Goal: Find specific page/section: Find specific page/section

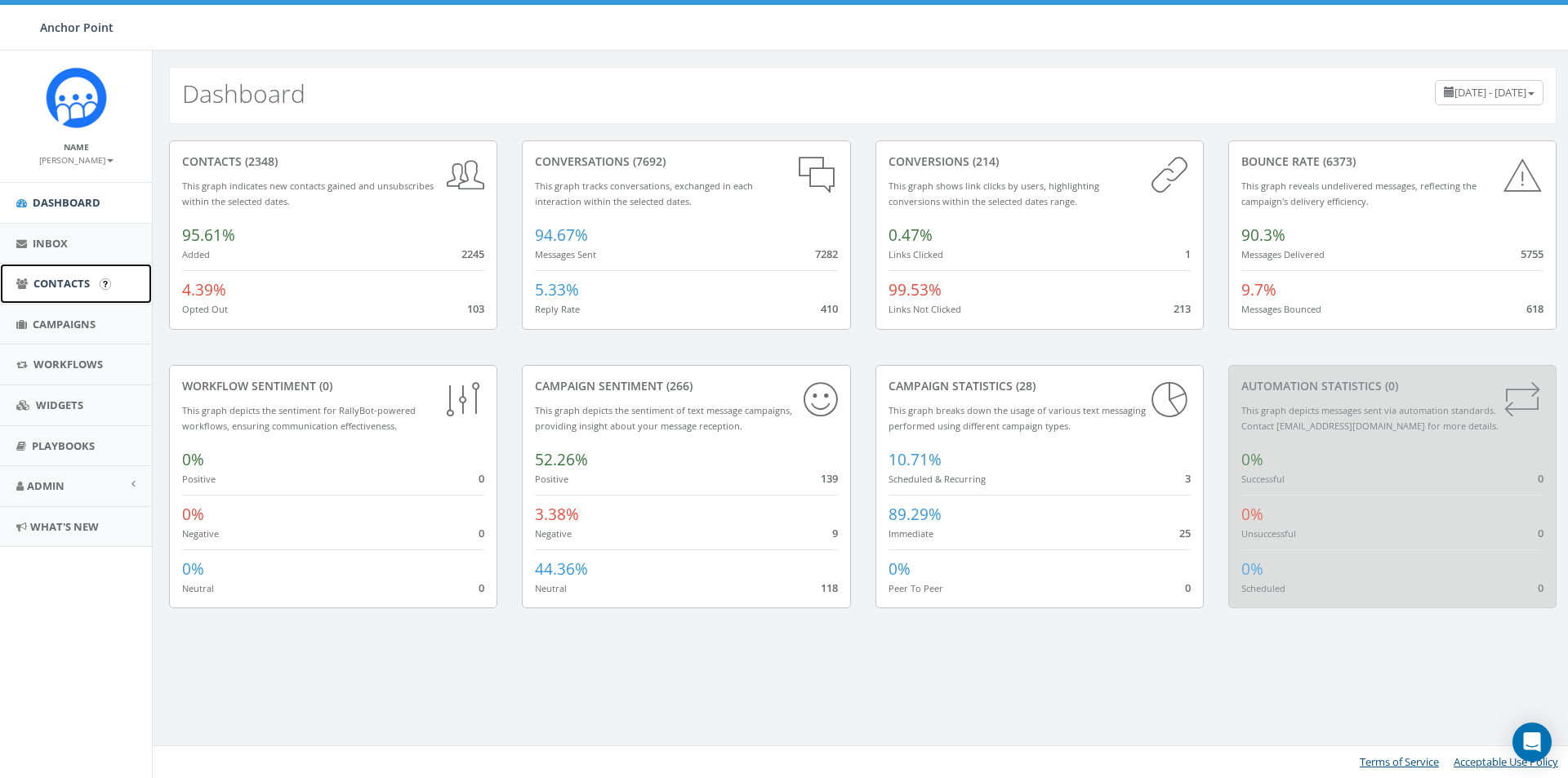
click at [76, 286] on span "Contacts" at bounding box center [62, 284] width 56 height 15
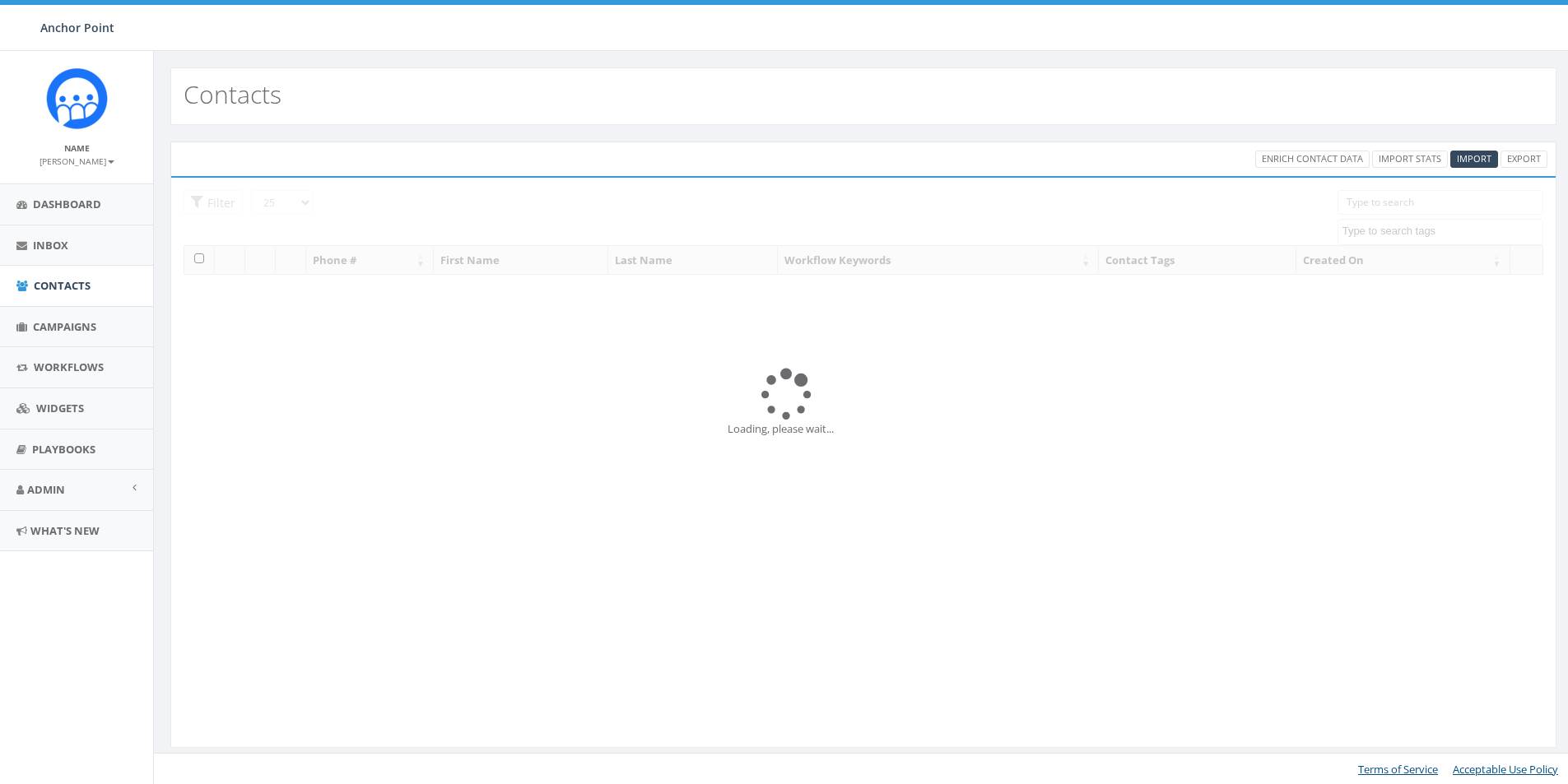
select select
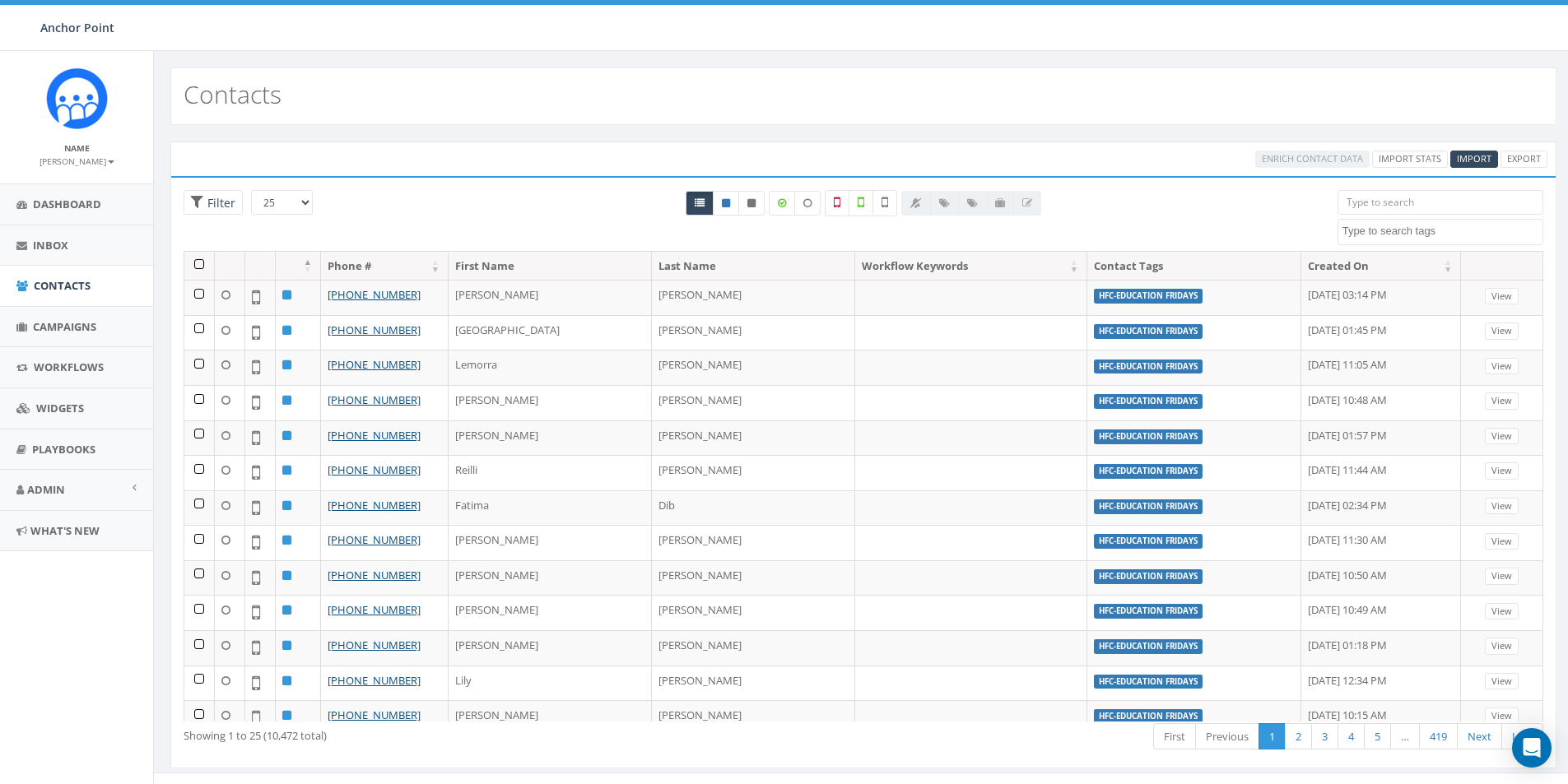
click at [1391, 206] on input "search" at bounding box center [1441, 202] width 206 height 25
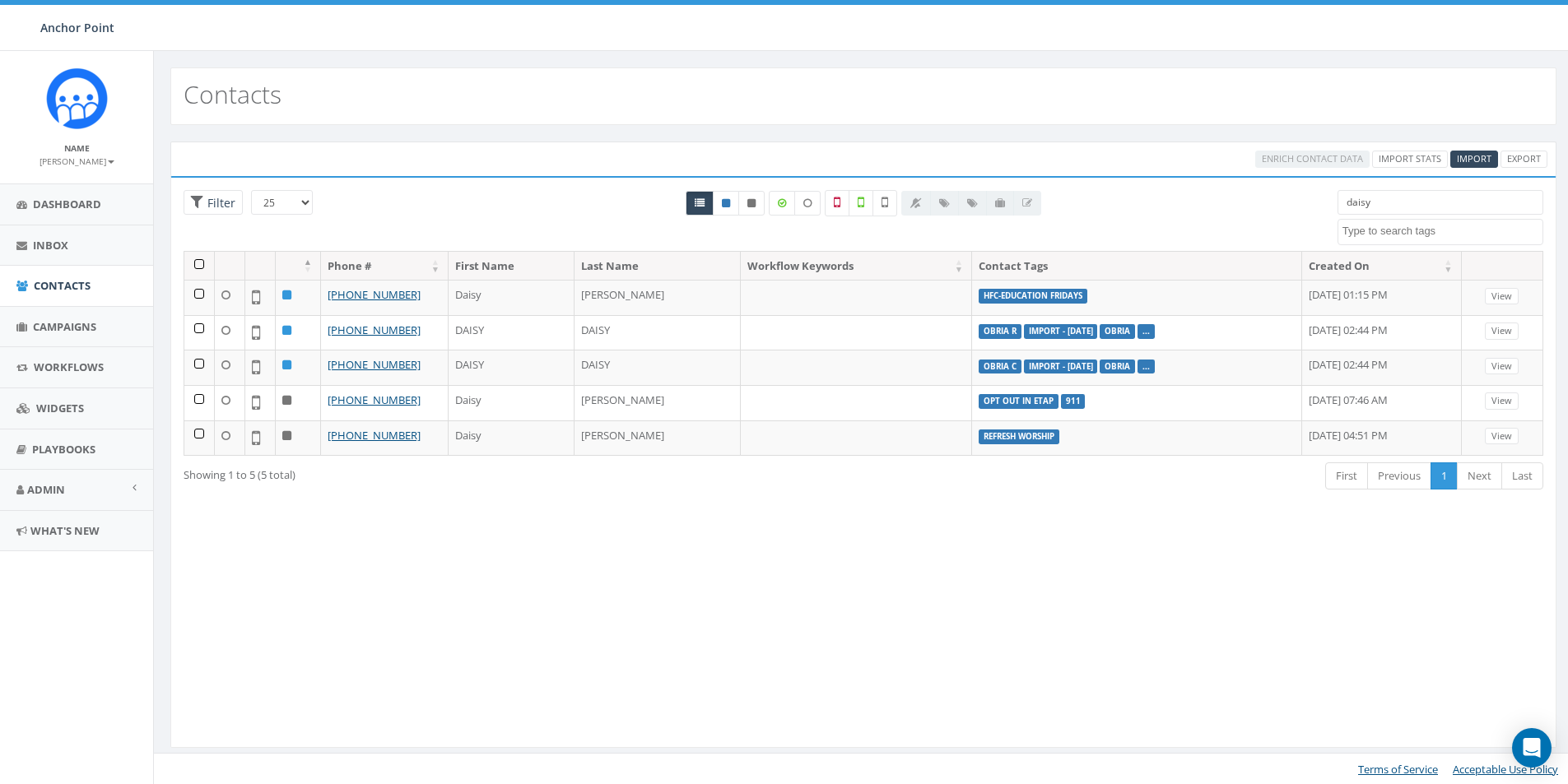
drag, startPoint x: 1407, startPoint y: 199, endPoint x: 1316, endPoint y: 202, distance: 91.0
click at [1316, 202] on div "25 50 100 Filter All 0 contact(s) on current page All 5 contact(s) filtered dai…" at bounding box center [863, 220] width 1385 height 61
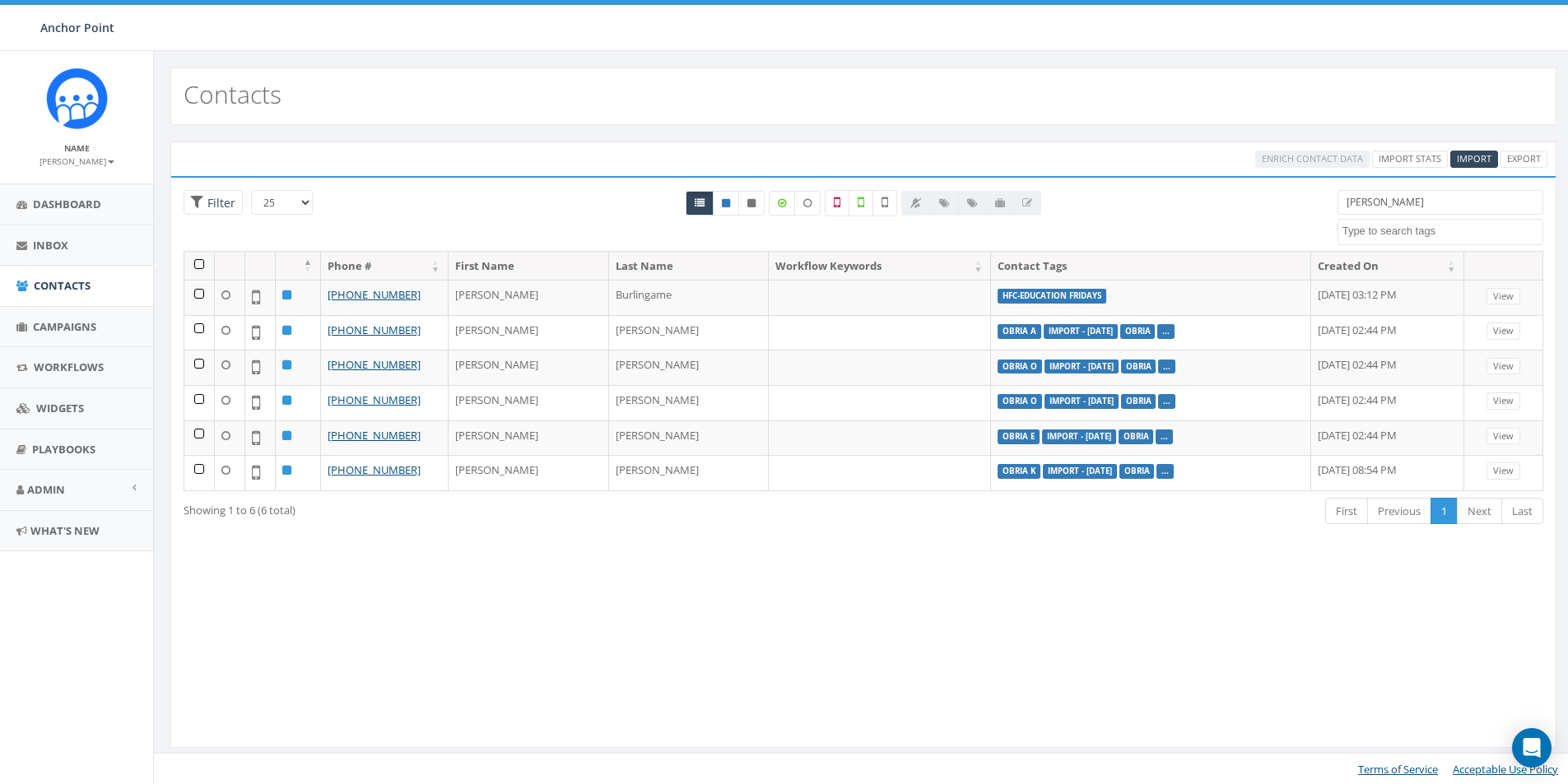
drag, startPoint x: 1403, startPoint y: 199, endPoint x: 1298, endPoint y: 196, distance: 105.0
click at [1325, 203] on div "Lindsey 0613 Donor Dinner 2024/09/12 2024 gala 22 gala guest 911 board book CH2…" at bounding box center [1441, 217] width 230 height 55
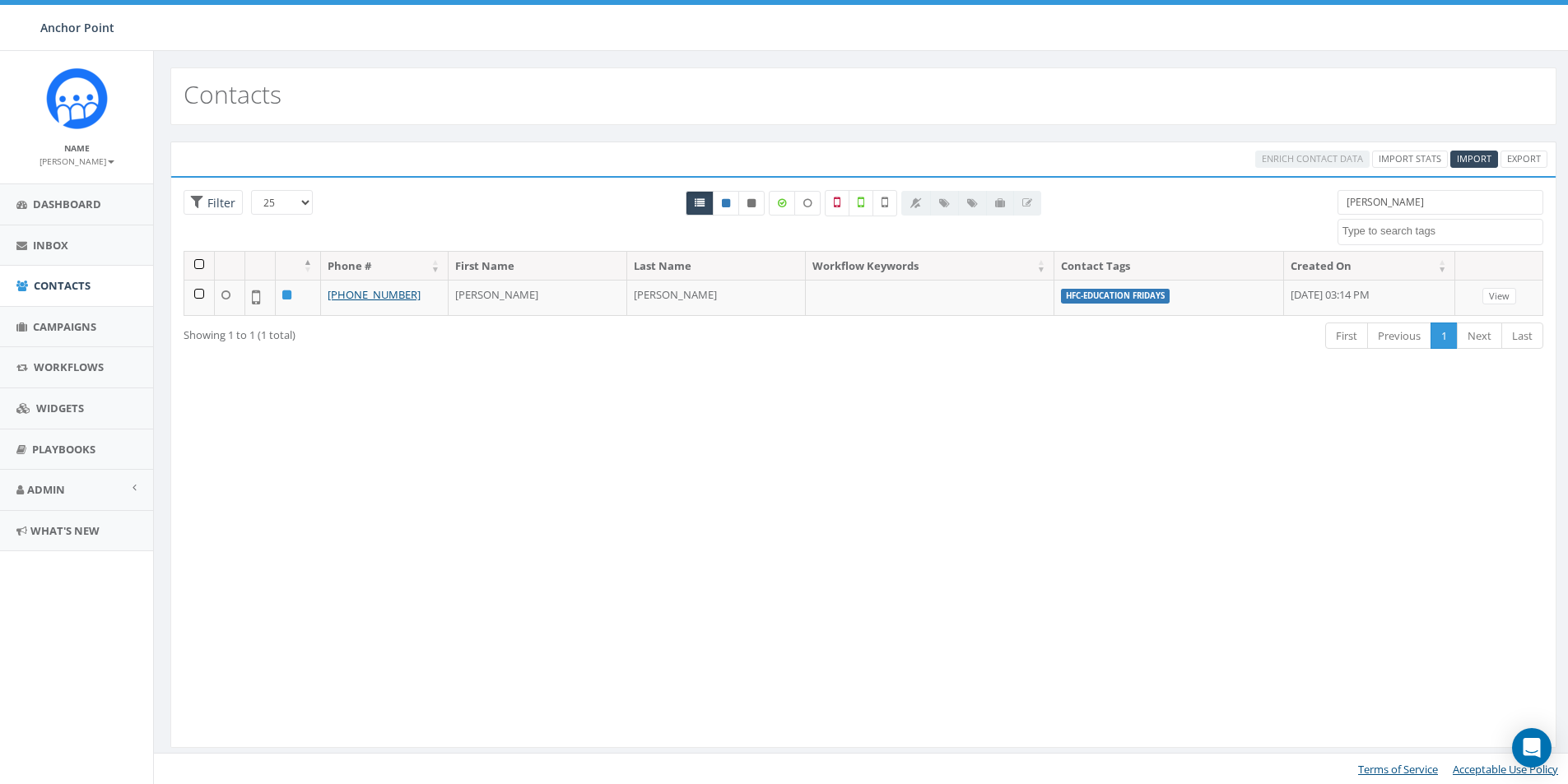
drag, startPoint x: 1355, startPoint y: 203, endPoint x: 1323, endPoint y: 206, distance: 32.1
click at [1323, 206] on div "25 50 100 Filter All 0 contact(s) on current page All 1 contact(s) filtered Lil…" at bounding box center [863, 220] width 1385 height 61
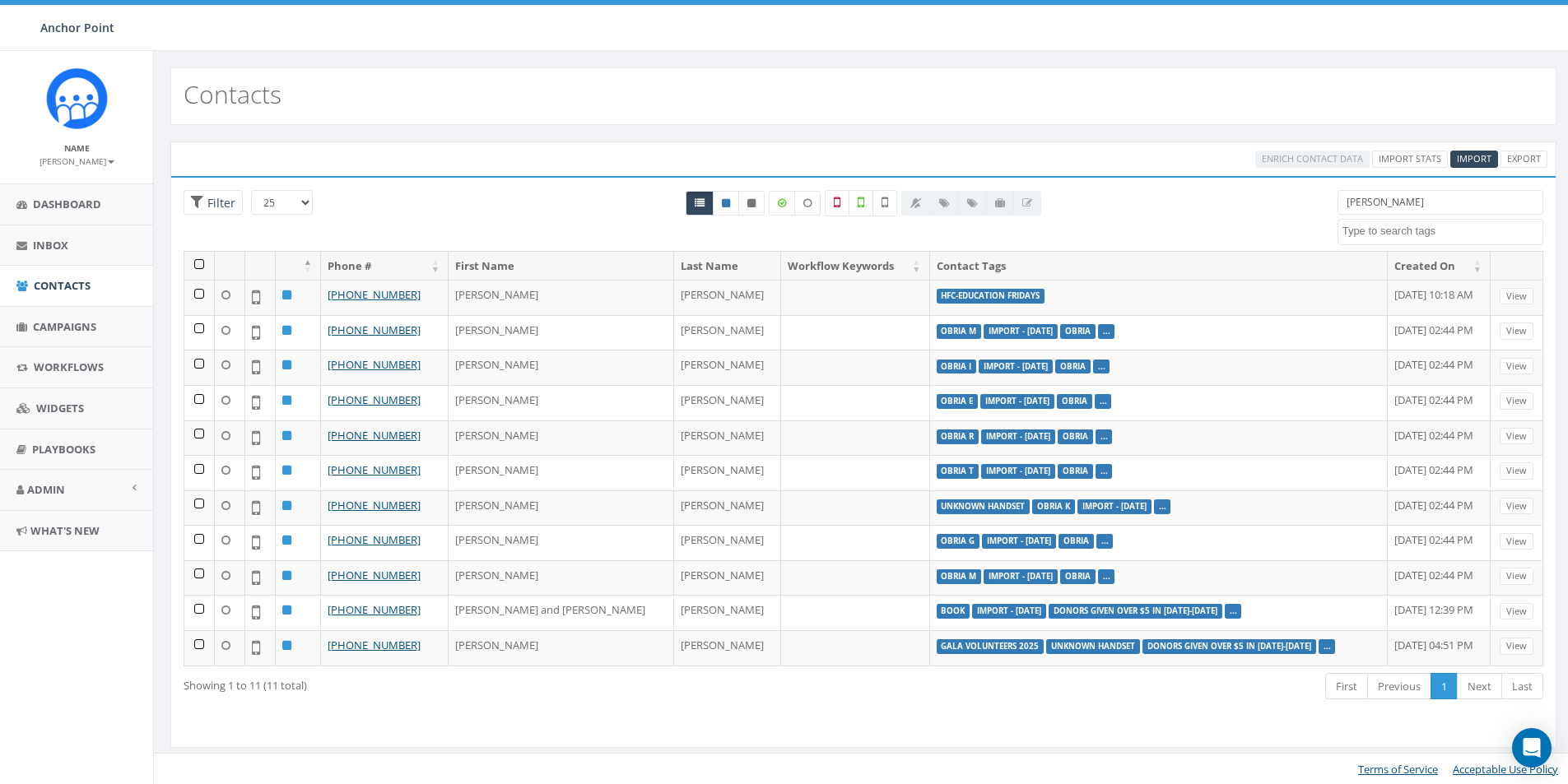
drag, startPoint x: 1413, startPoint y: 203, endPoint x: 1317, endPoint y: 203, distance: 96.0
click at [1317, 203] on div "25 50 100 Filter All 0 contact(s) on current page All 11 contact(s) filtered da…" at bounding box center [863, 220] width 1385 height 61
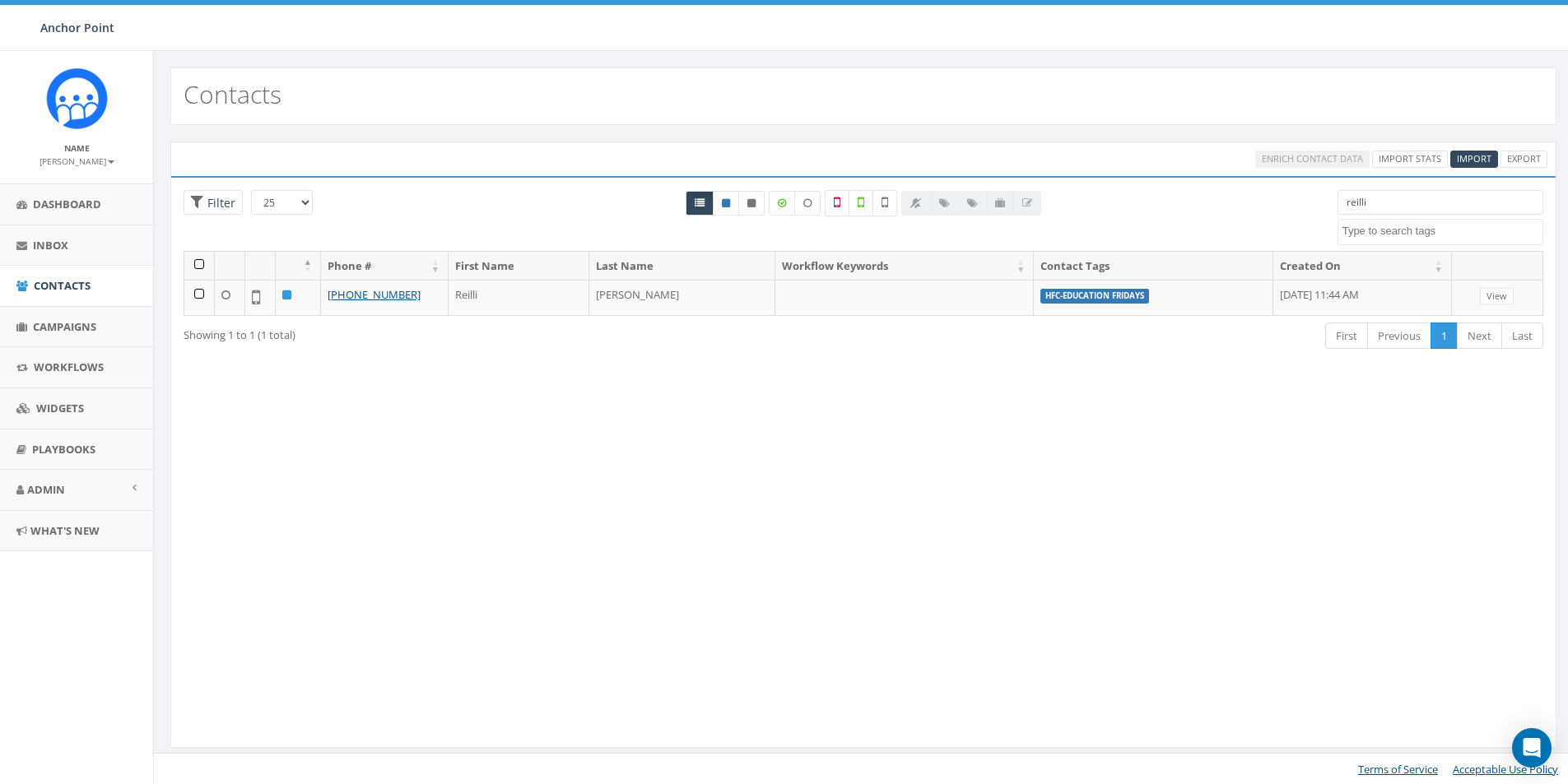
type input "reilli"
